Goal: Information Seeking & Learning: Learn about a topic

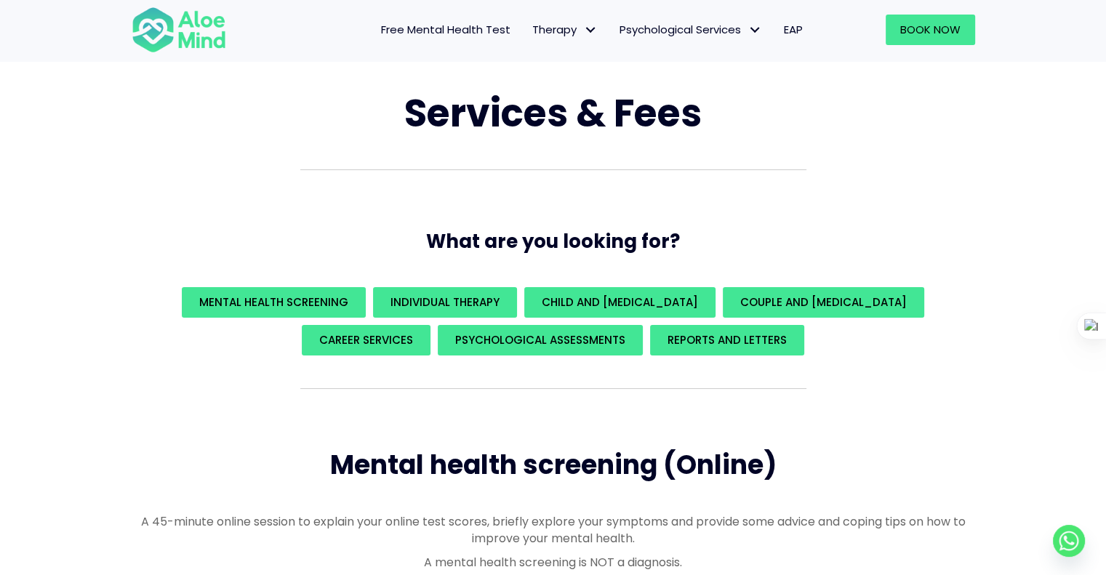
scroll to position [67, 0]
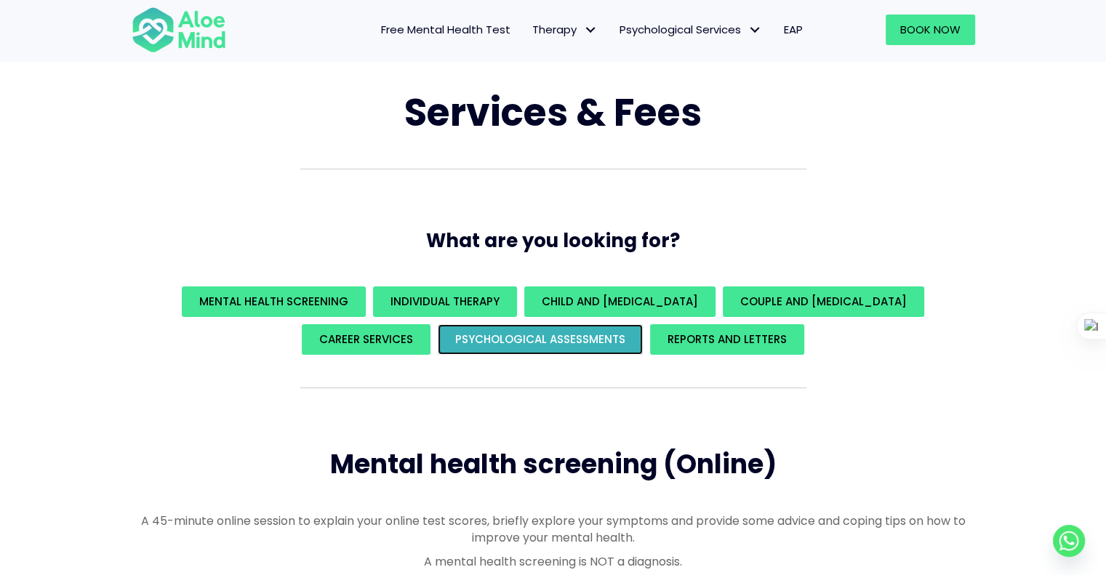
click at [506, 342] on span "Psychological assessments" at bounding box center [540, 339] width 170 height 15
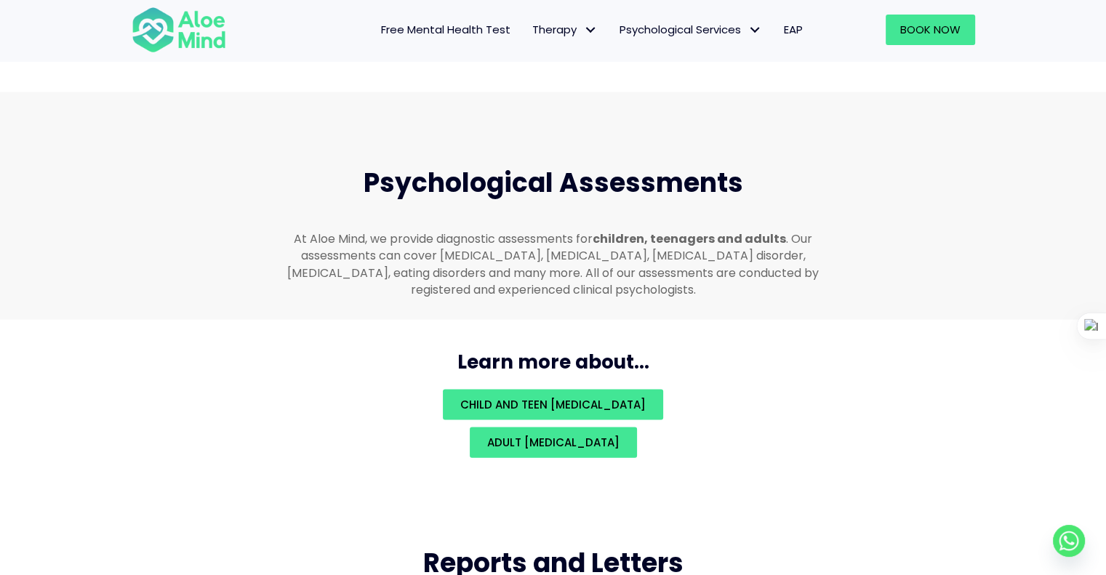
scroll to position [3086, 0]
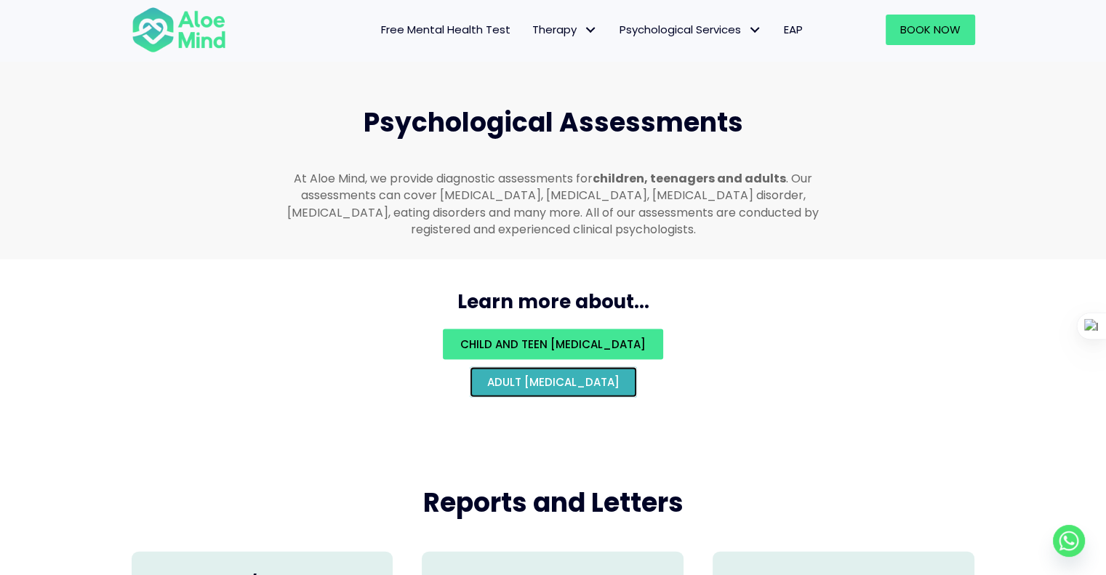
click at [487, 374] on span "Adult psychological assessment" at bounding box center [553, 381] width 132 height 15
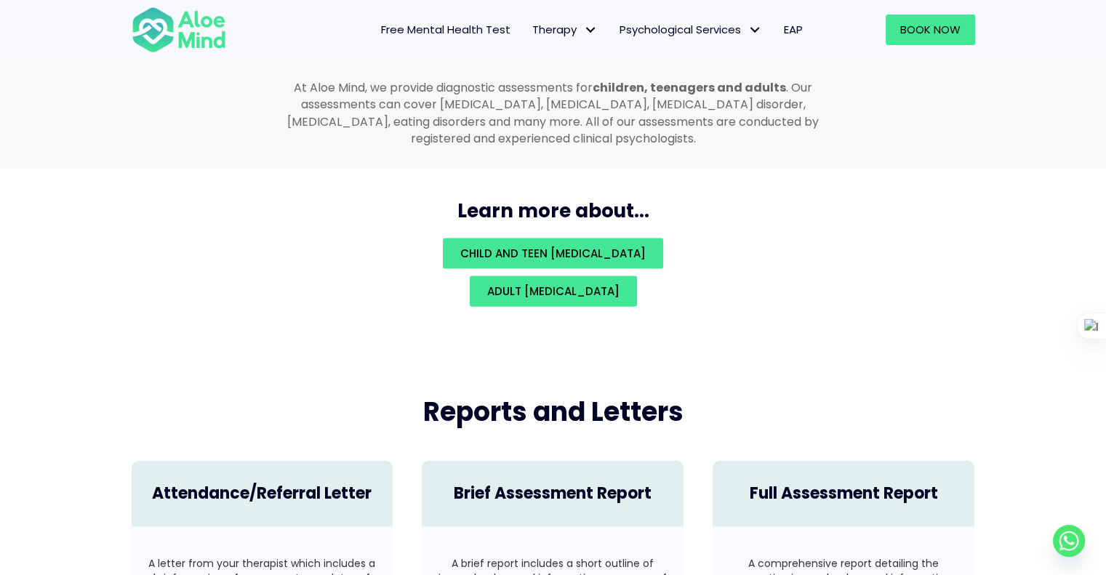
scroll to position [3086, 0]
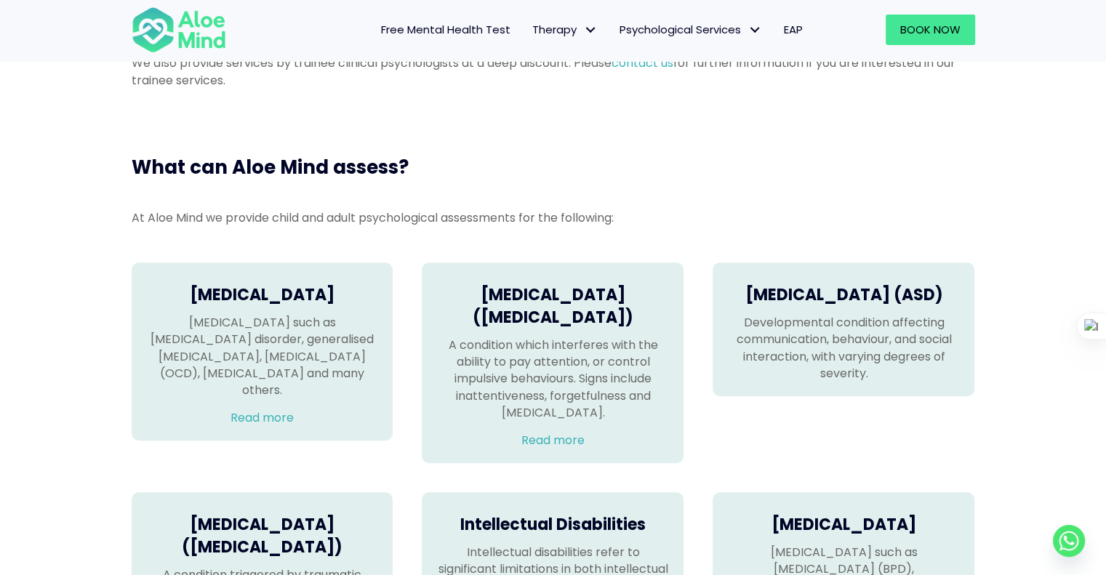
scroll to position [823, 0]
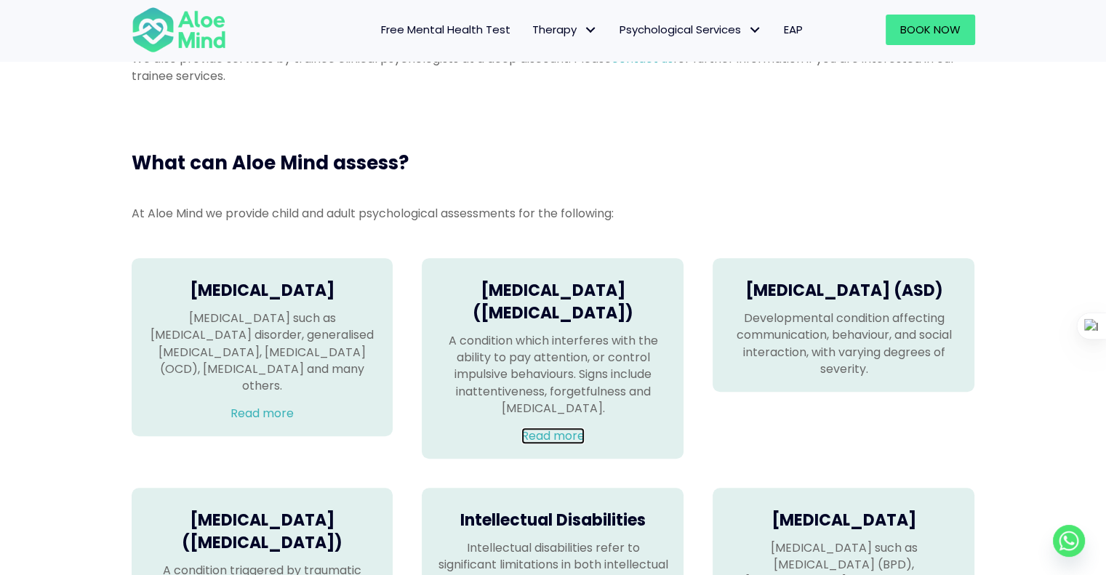
click at [544, 444] on link "Read more" at bounding box center [552, 435] width 63 height 17
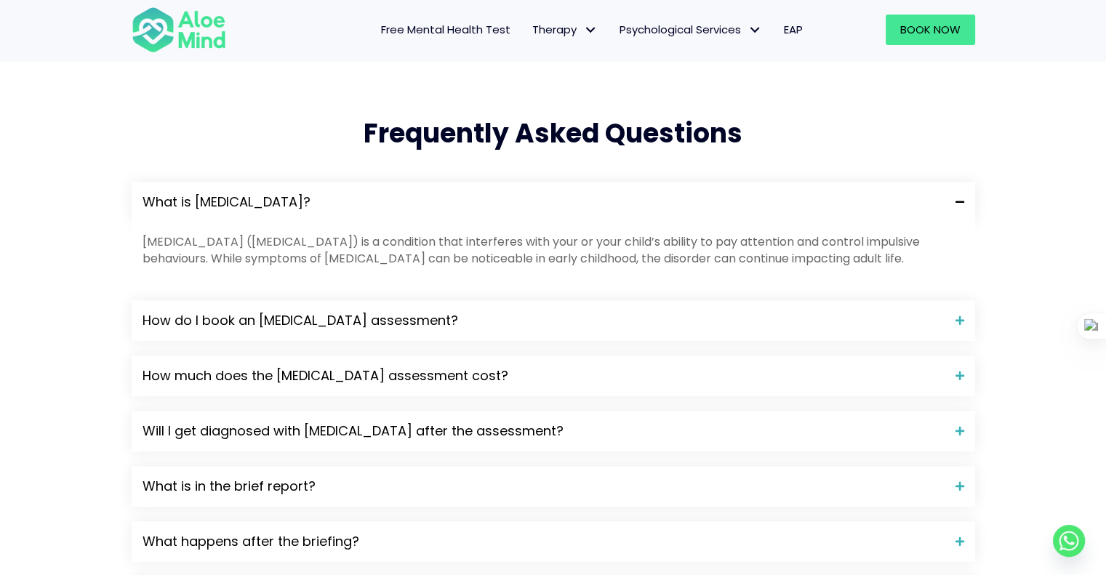
scroll to position [1427, 0]
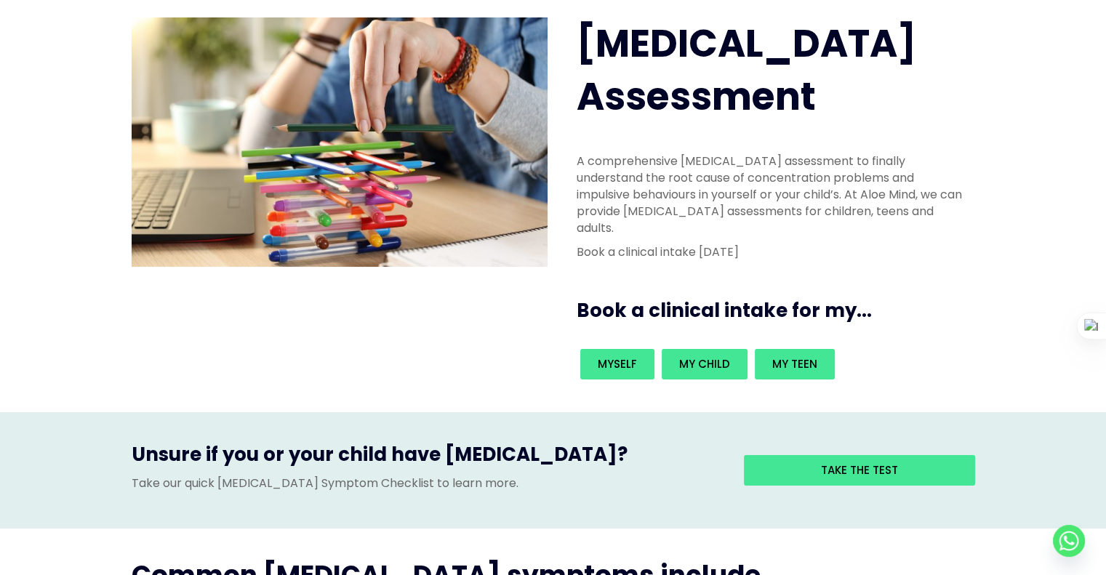
scroll to position [0, 0]
